Goal: Task Accomplishment & Management: Manage account settings

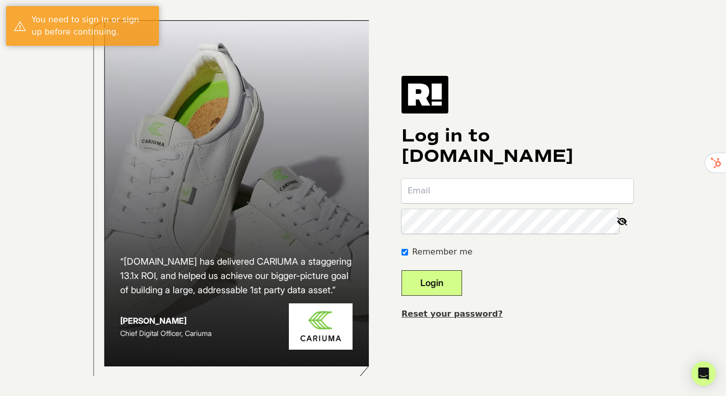
click at [439, 184] on input "email" at bounding box center [517, 191] width 232 height 24
click at [482, 192] on input "[EMAIL_ADDRESS][DOMAIN_NAME]" at bounding box center [517, 191] width 232 height 24
type input "[PERSON_NAME][EMAIL_ADDRESS][DOMAIN_NAME]"
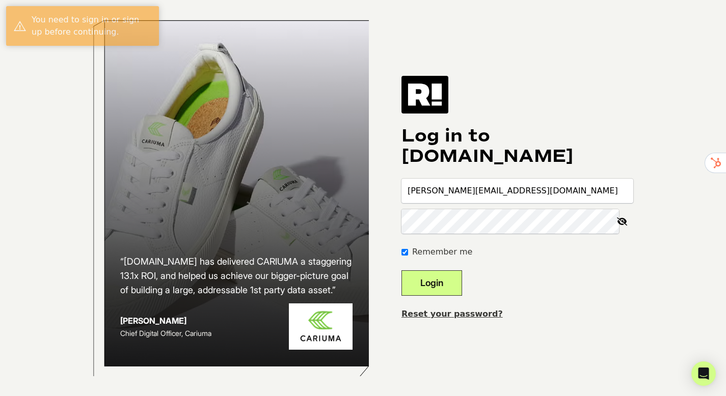
click at [611, 218] on icon at bounding box center [622, 221] width 22 height 24
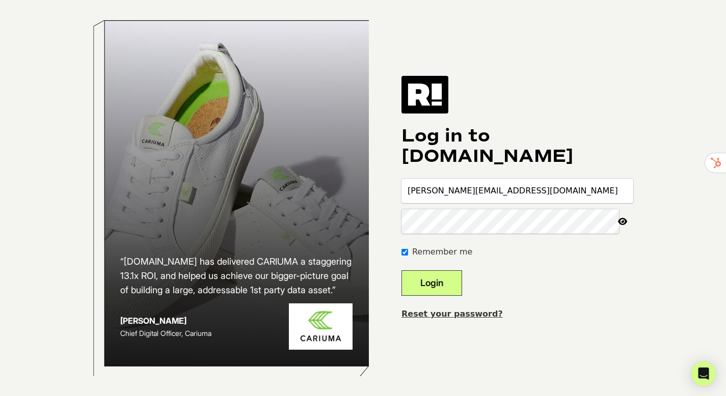
click at [622, 218] on icon at bounding box center [622, 221] width 21 height 24
click at [622, 218] on icon at bounding box center [622, 221] width 22 height 24
click at [491, 199] on input "email" at bounding box center [517, 191] width 232 height 24
type input "[PERSON_NAME][EMAIL_ADDRESS][DOMAIN_NAME]"
click at [459, 278] on button "Login" at bounding box center [431, 283] width 61 height 25
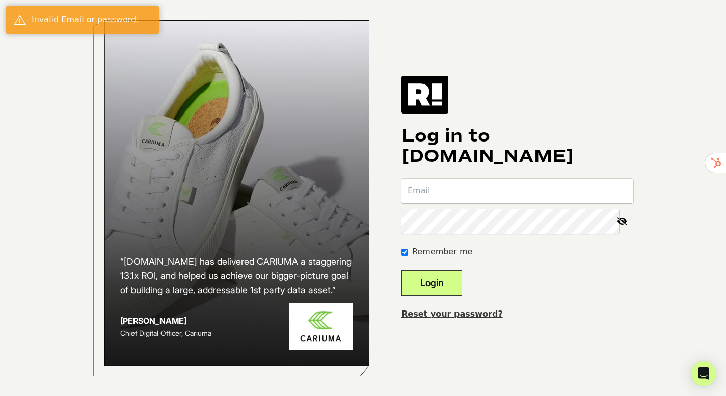
click at [463, 179] on input "email" at bounding box center [517, 191] width 232 height 24
type input "jluegers@outlook.com"
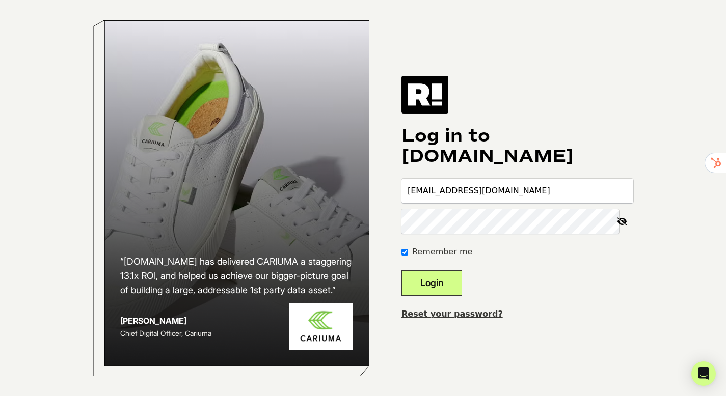
click at [459, 283] on button "Login" at bounding box center [431, 283] width 61 height 25
